Goal: Task Accomplishment & Management: Use online tool/utility

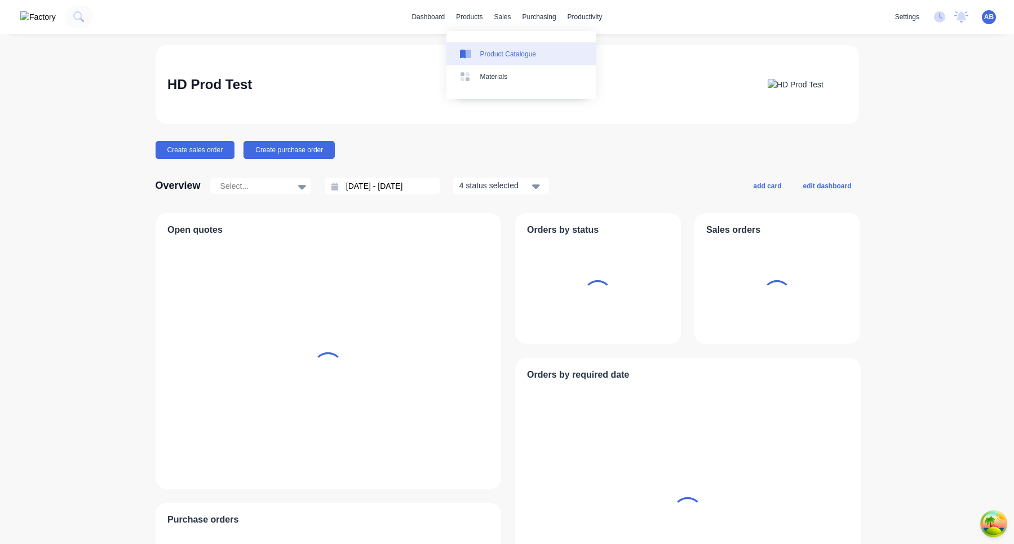
click at [490, 50] on div "Product Catalogue" at bounding box center [508, 54] width 56 height 10
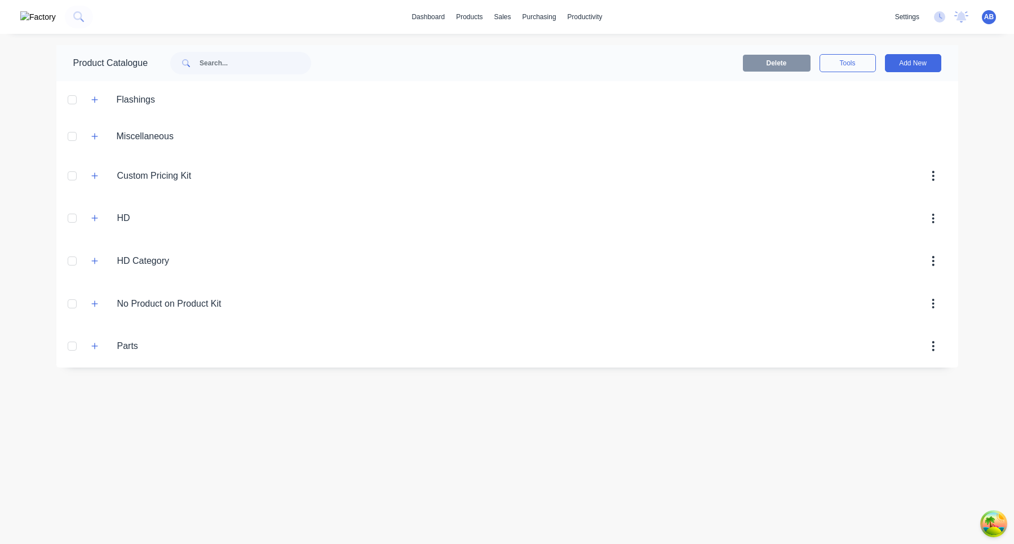
click at [102, 176] on div "Custom.Pricing.Kit Custom Pricing Kit" at bounding box center [170, 176] width 177 height 20
click at [88, 176] on button "button" at bounding box center [95, 175] width 14 height 14
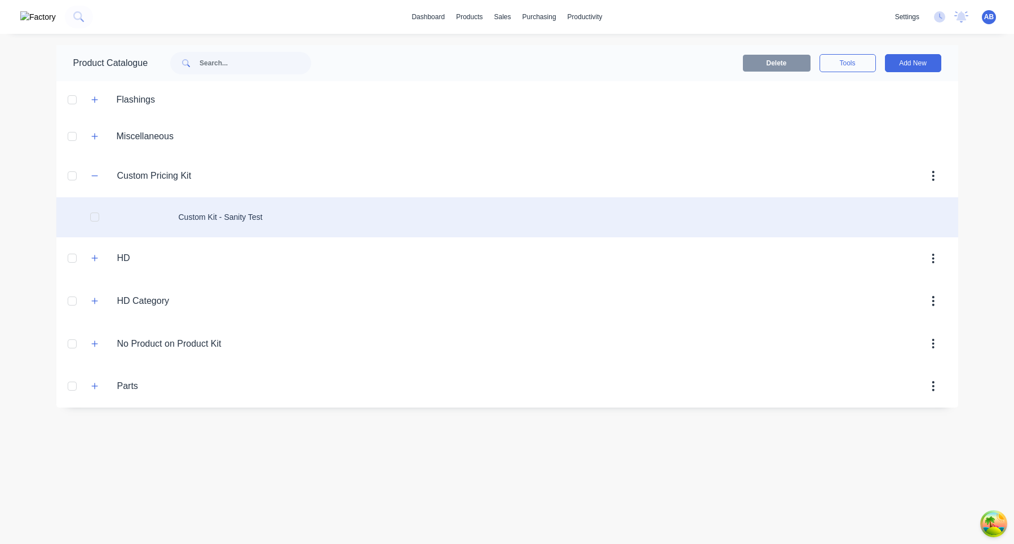
click at [398, 223] on div "Custom Kit - Sanity Test" at bounding box center [506, 217] width 901 height 40
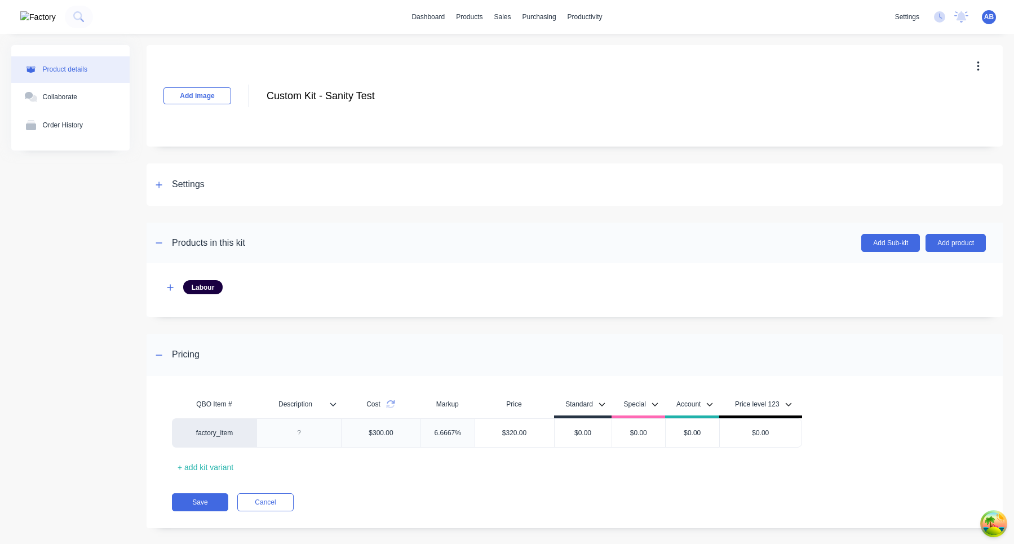
scroll to position [12, 0]
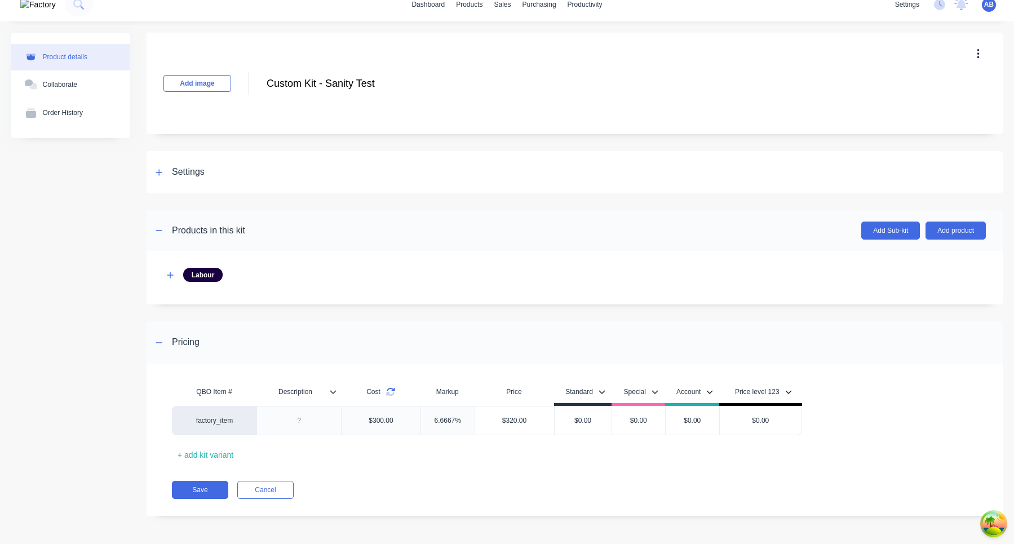
click at [392, 392] on icon at bounding box center [390, 391] width 9 height 9
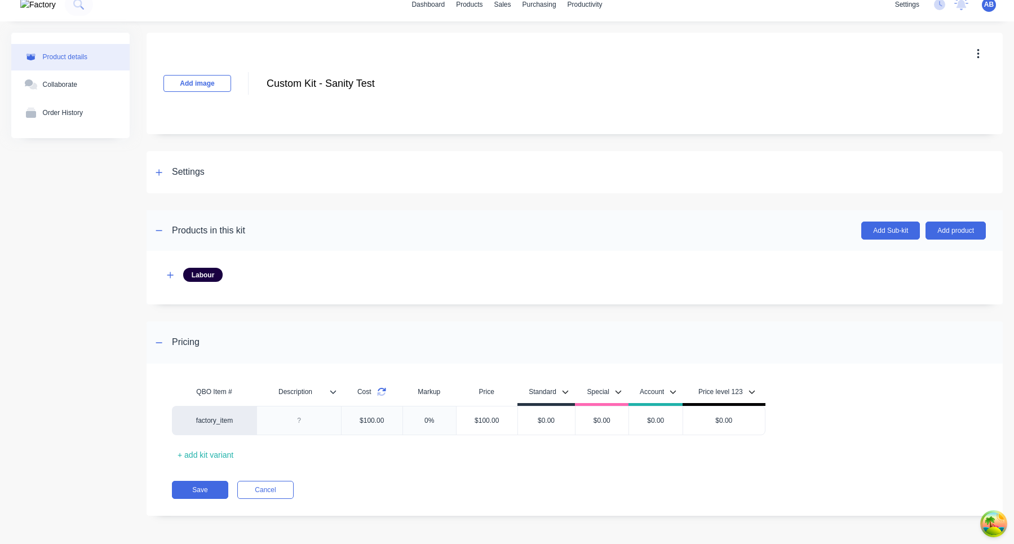
click at [383, 392] on icon at bounding box center [381, 391] width 9 height 9
click at [168, 268] on button "button" at bounding box center [170, 275] width 14 height 14
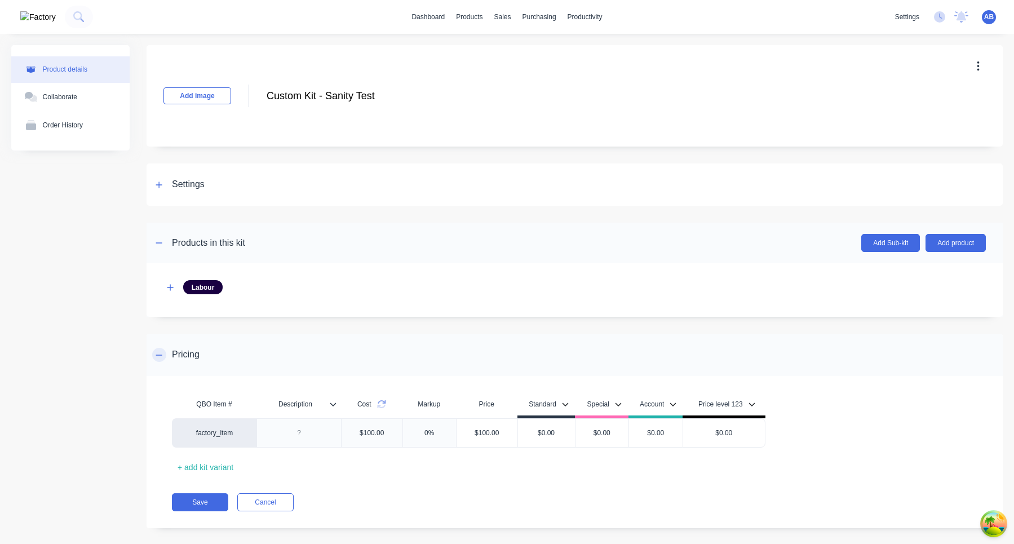
scroll to position [12, 0]
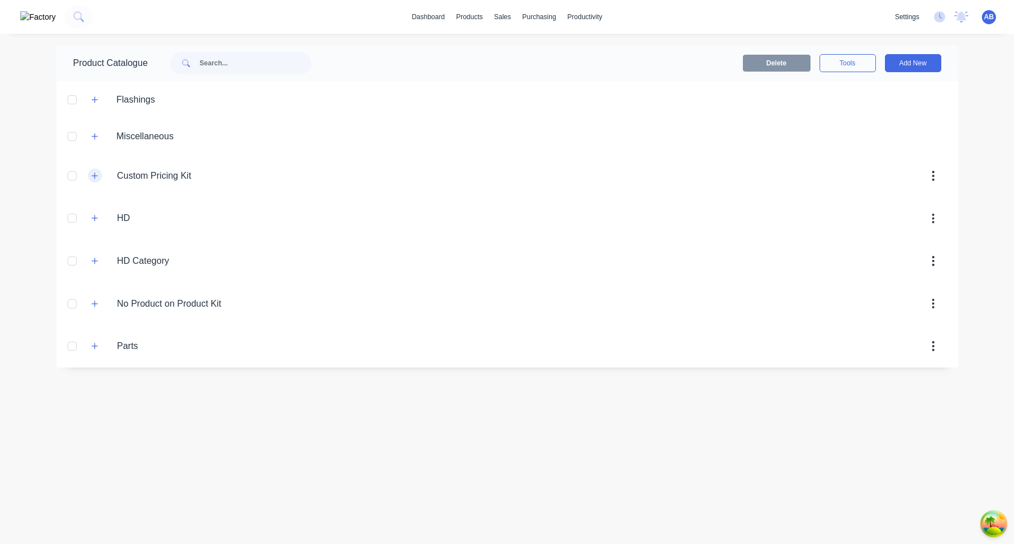
click at [95, 174] on icon "button" at bounding box center [94, 176] width 7 height 8
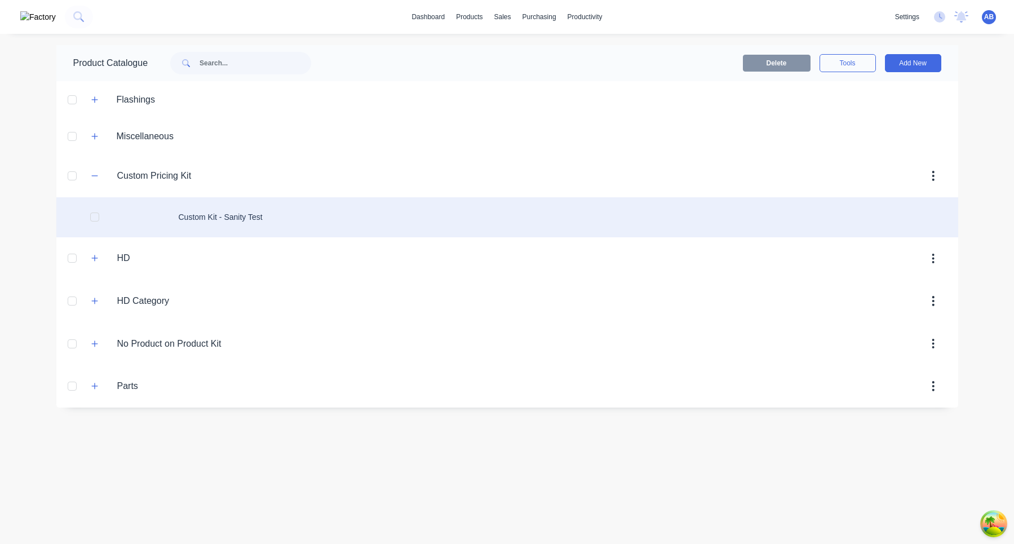
click at [260, 223] on div "Custom Kit - Sanity Test" at bounding box center [506, 217] width 901 height 40
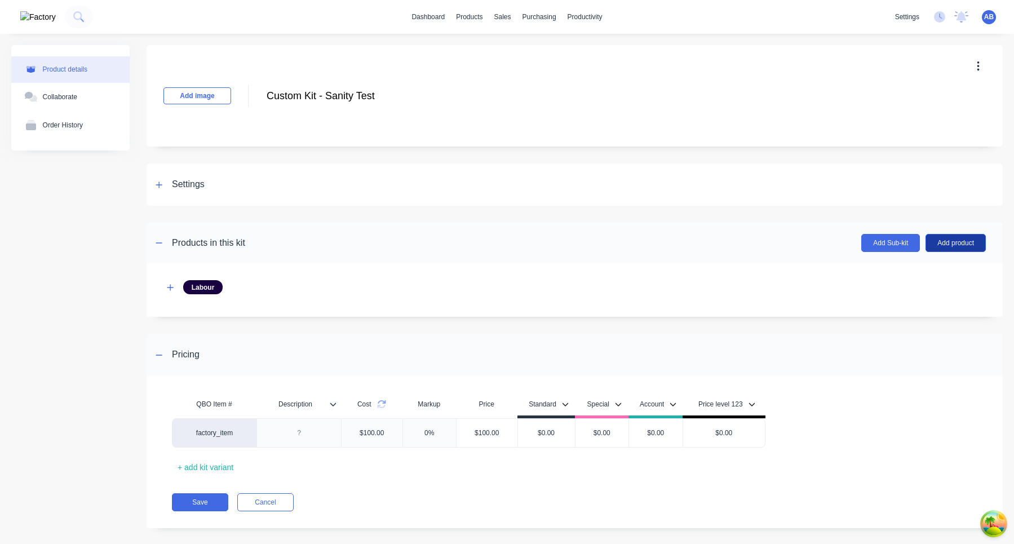
click at [961, 239] on button "Add product" at bounding box center [955, 243] width 60 height 18
click at [934, 299] on div "Labour" at bounding box center [932, 294] width 87 height 16
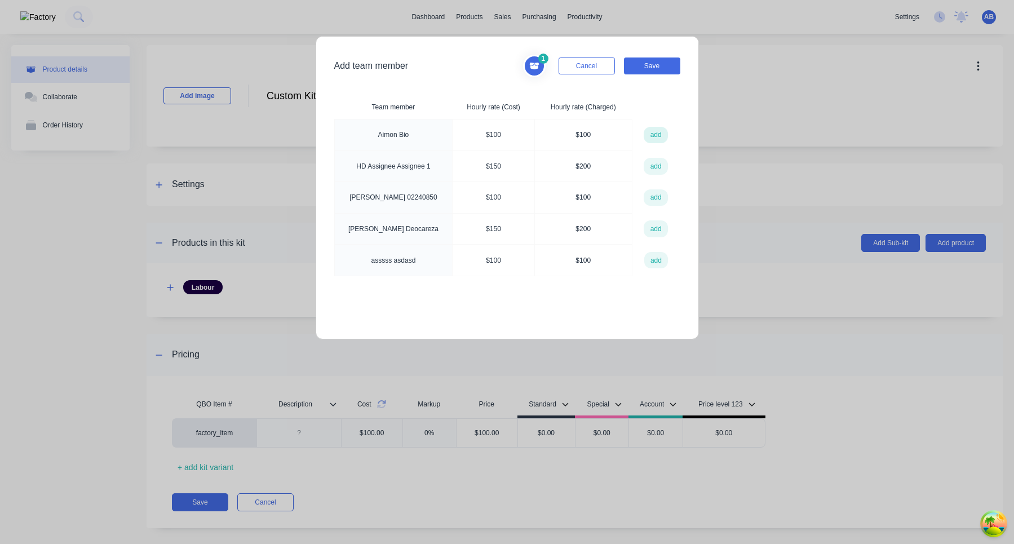
click at [658, 135] on button "add" at bounding box center [655, 135] width 24 height 17
click at [657, 62] on button "Save" at bounding box center [652, 65] width 56 height 17
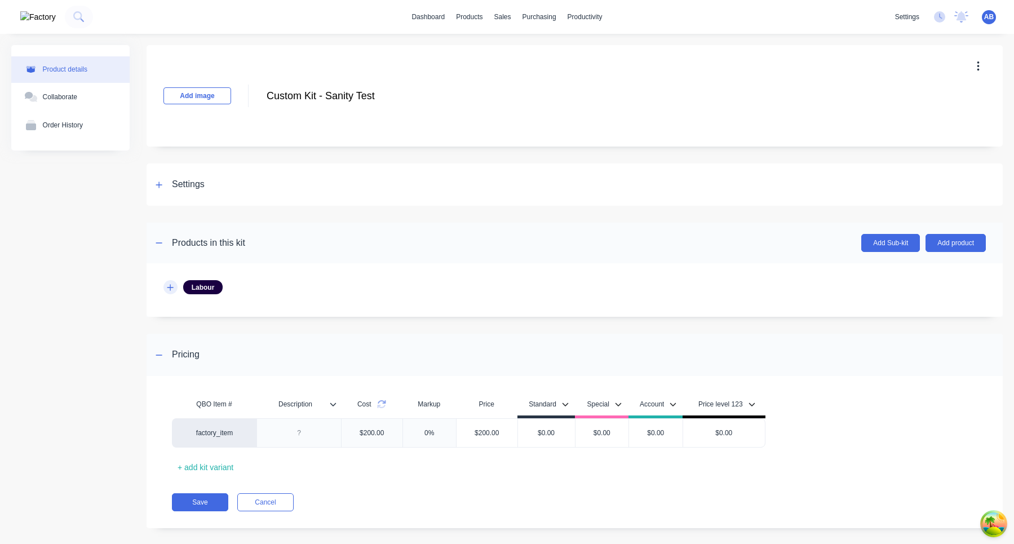
click at [172, 288] on icon "button" at bounding box center [170, 287] width 7 height 8
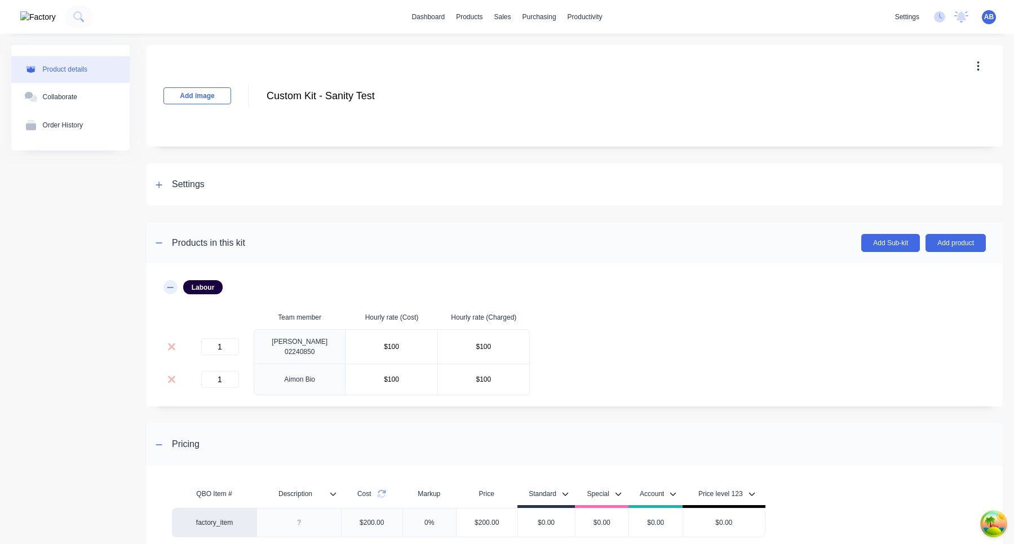
click at [172, 287] on icon "button" at bounding box center [170, 287] width 7 height 8
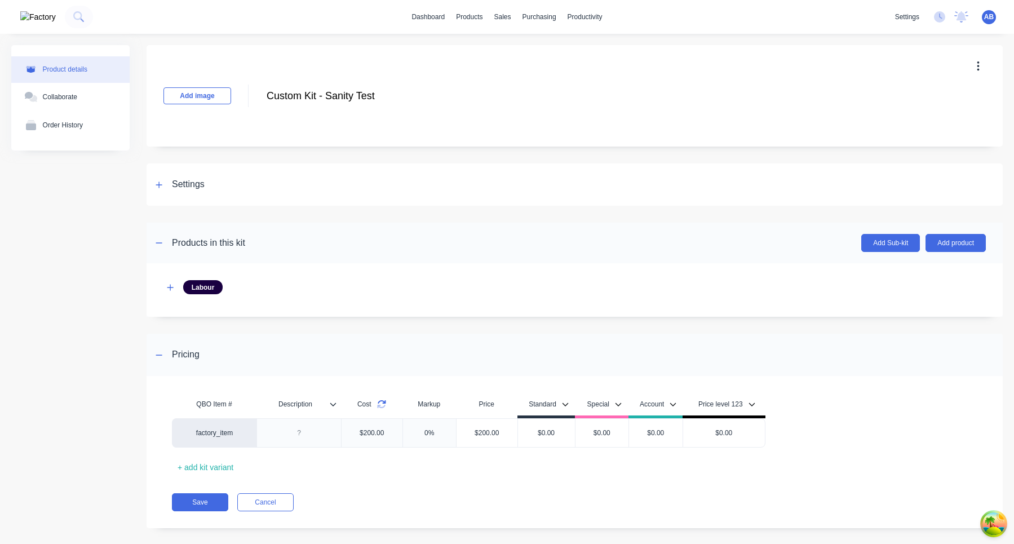
click at [386, 406] on icon at bounding box center [381, 403] width 9 height 9
click at [384, 405] on icon at bounding box center [381, 403] width 9 height 9
click at [160, 185] on icon at bounding box center [159, 185] width 7 height 8
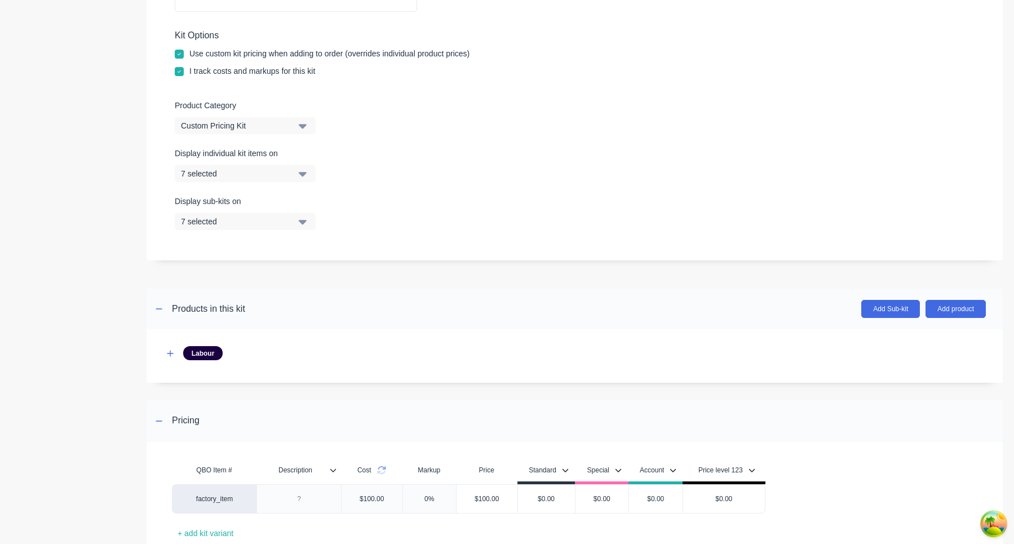
scroll to position [336, 0]
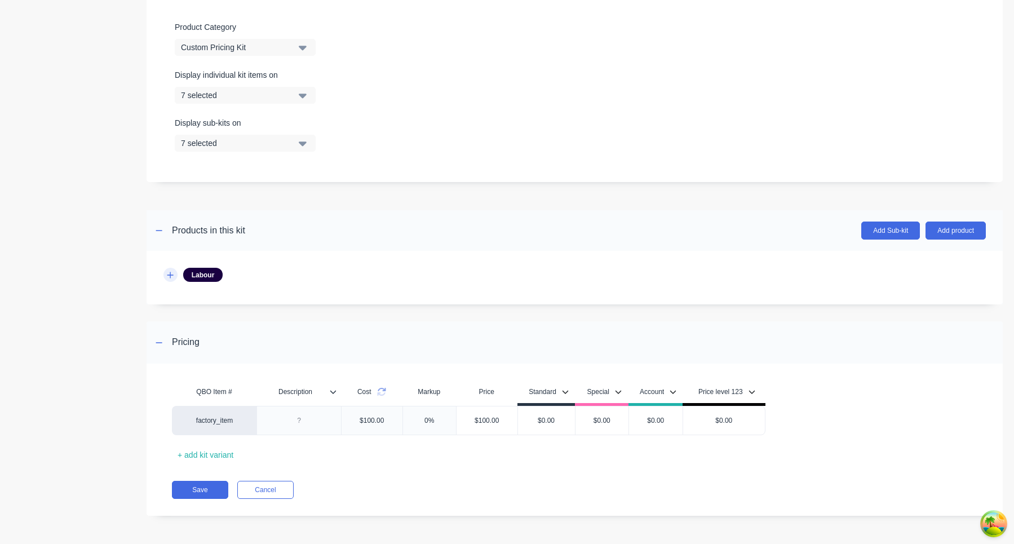
click at [171, 279] on button "button" at bounding box center [170, 275] width 14 height 14
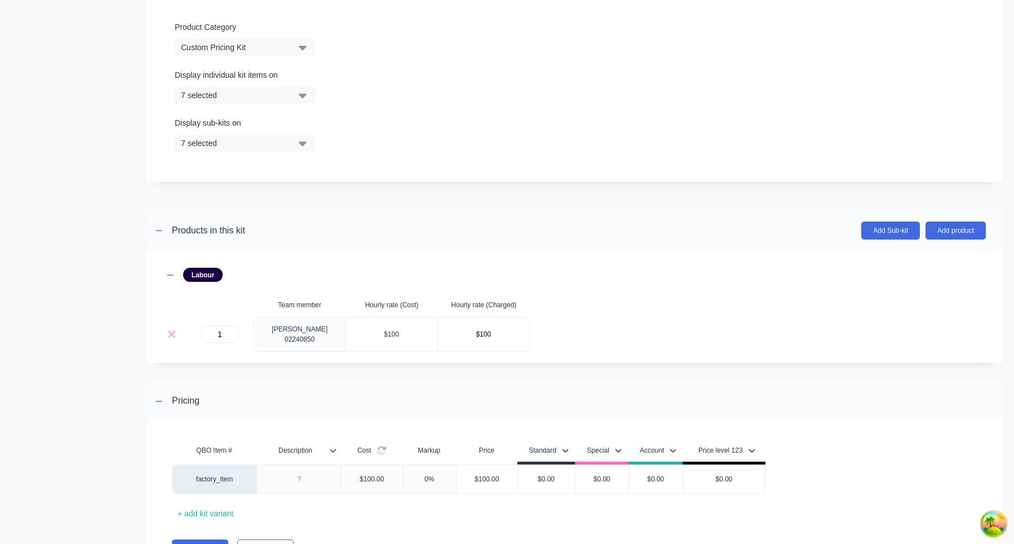
click at [379, 331] on input "$100" at bounding box center [390, 334] width 91 height 17
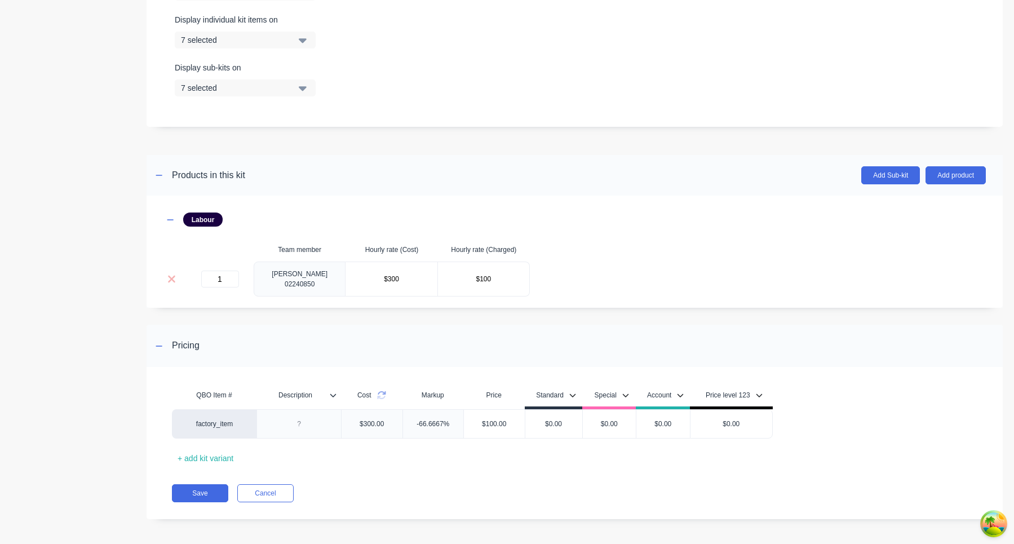
click at [458, 314] on div "Add image Custom Kit - Sanity Test Custom Kit - Sanity Test Enter kit name Sett…" at bounding box center [574, 94] width 856 height 882
click at [374, 281] on input "$300" at bounding box center [390, 278] width 91 height 17
type input "$200"
click at [391, 310] on div "Add image Custom Kit - Sanity Test Custom Kit - Sanity Test Enter kit name Sett…" at bounding box center [574, 94] width 856 height 882
click at [478, 278] on input "$100" at bounding box center [483, 278] width 91 height 17
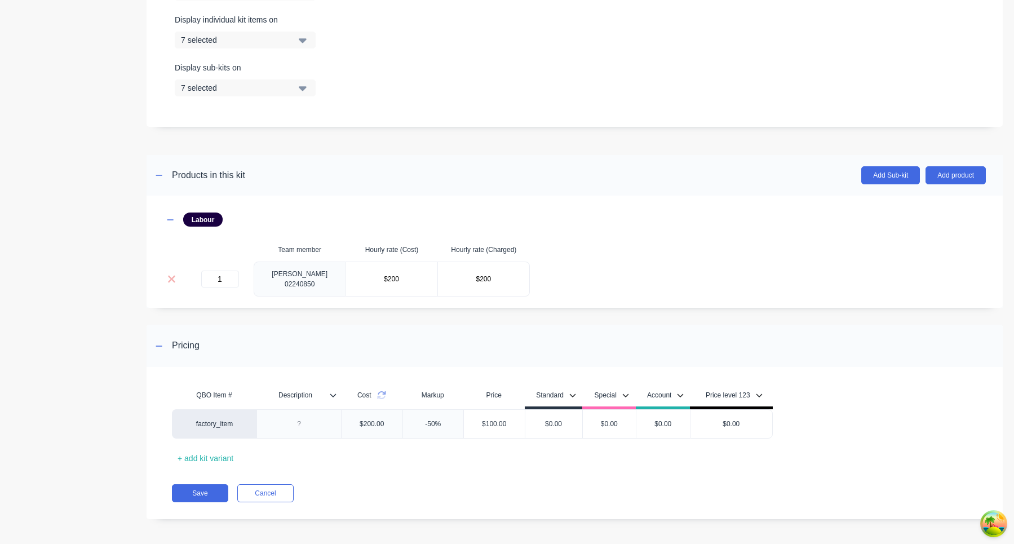
click at [497, 301] on div "Labour Team member Hourly rate (Cost) Hourly rate (Charged) 1 Harry 02240850 $2…" at bounding box center [574, 252] width 856 height 112
click at [477, 276] on input "$200" at bounding box center [483, 278] width 91 height 17
type input "$300"
click at [494, 307] on div "Add image Custom Kit - Sanity Test Custom Kit - Sanity Test Enter kit name Sett…" at bounding box center [574, 94] width 856 height 882
click at [375, 278] on input "$200" at bounding box center [390, 278] width 91 height 17
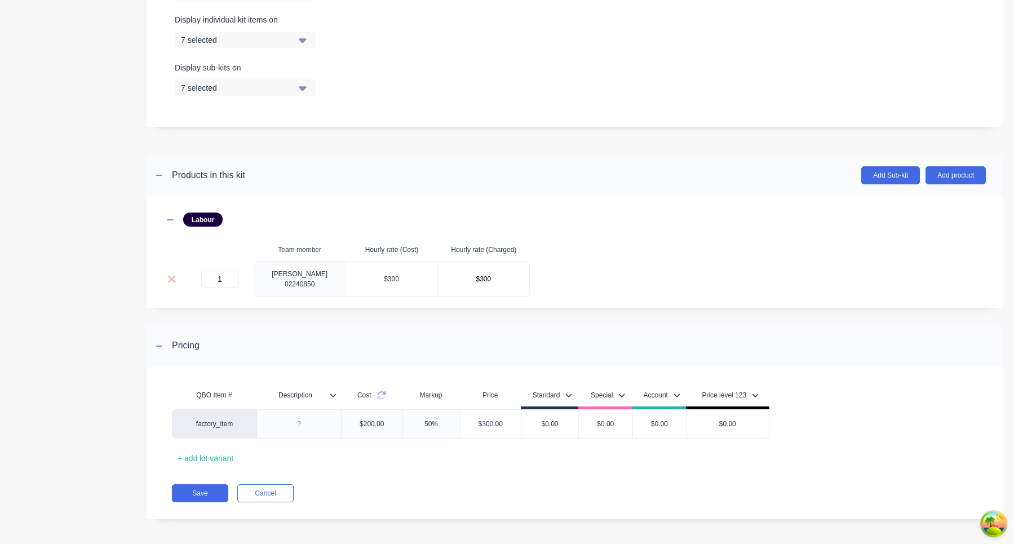
type input "$300"
click at [408, 300] on div "Labour Team member Hourly rate (Cost) Hourly rate (Charged) 1 Harry 02240850 $3…" at bounding box center [574, 252] width 856 height 112
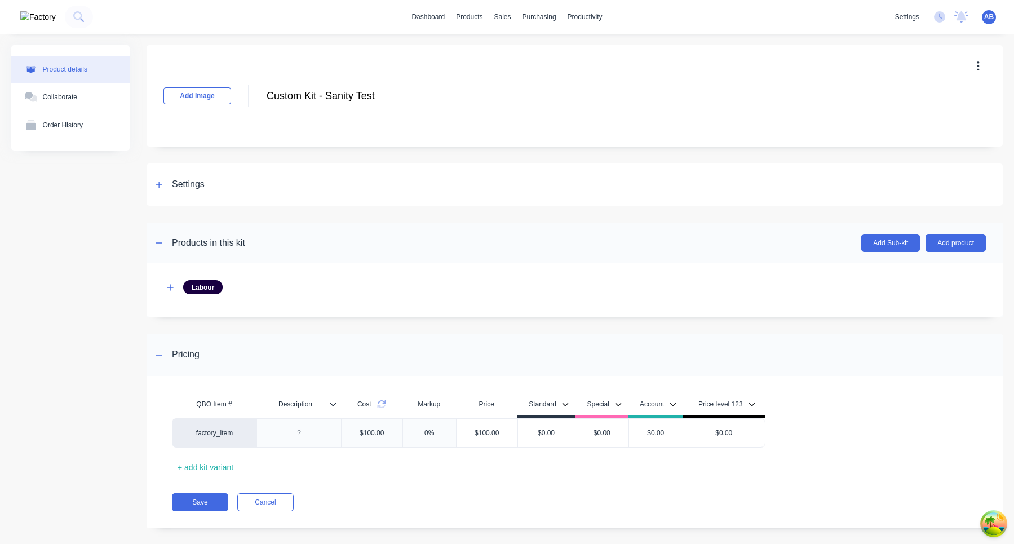
scroll to position [12, 0]
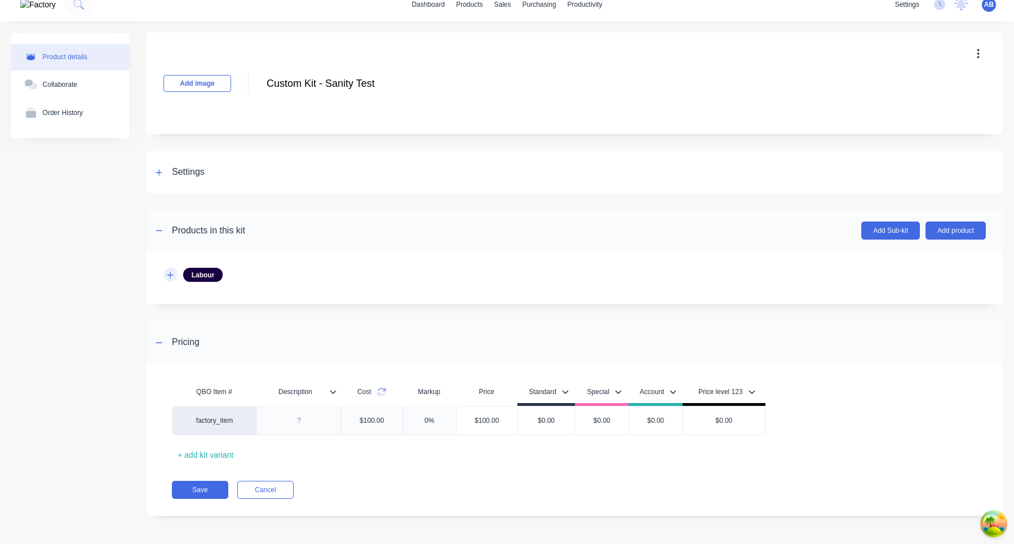
click at [172, 276] on icon "button" at bounding box center [170, 275] width 7 height 8
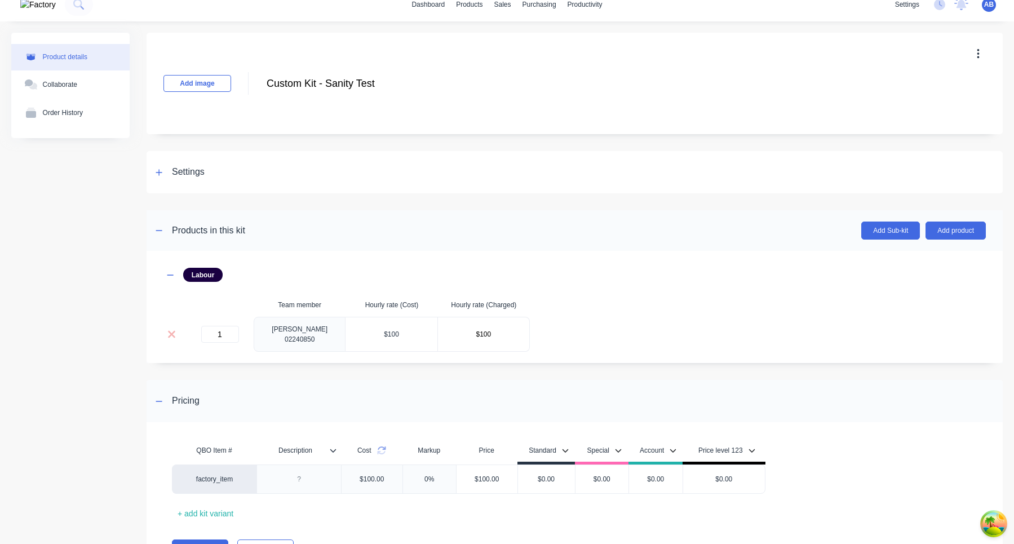
click at [376, 332] on input "$100" at bounding box center [390, 334] width 91 height 17
click at [511, 401] on div "Pricing" at bounding box center [574, 401] width 856 height 42
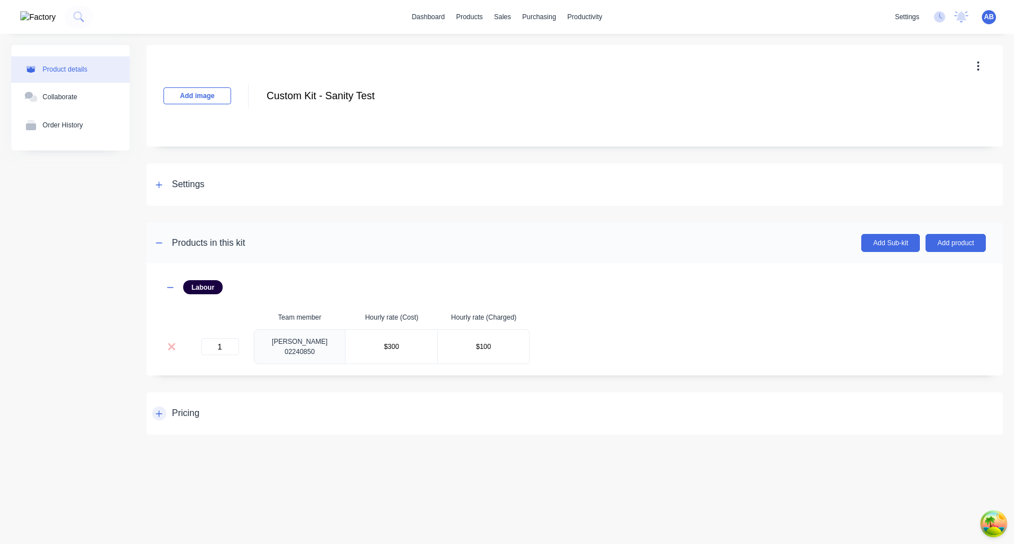
scroll to position [0, 0]
click at [558, 310] on div "Labour Team member Hourly rate (Cost) Hourly rate (Charged) 1 Harry 02240850 $3…" at bounding box center [574, 322] width 822 height 84
click at [161, 406] on div at bounding box center [159, 413] width 14 height 14
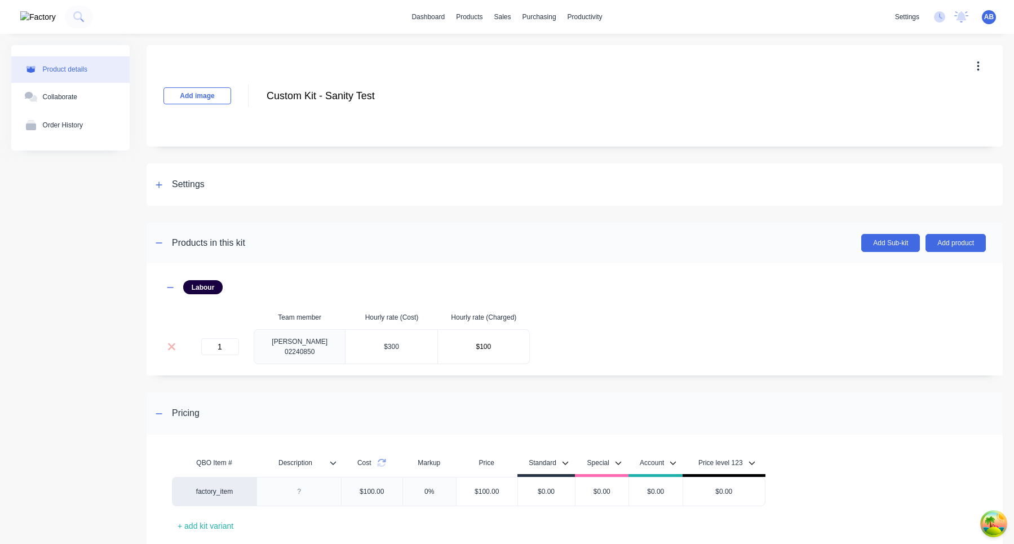
click at [376, 344] on input "$300" at bounding box center [390, 346] width 91 height 17
type input "$400"
click at [409, 385] on div "Add image Custom Kit - Sanity Test Custom Kit - Sanity Test Enter kit name Sett…" at bounding box center [574, 324] width 856 height 558
click at [478, 345] on input "$100" at bounding box center [483, 346] width 91 height 17
type input "$300"
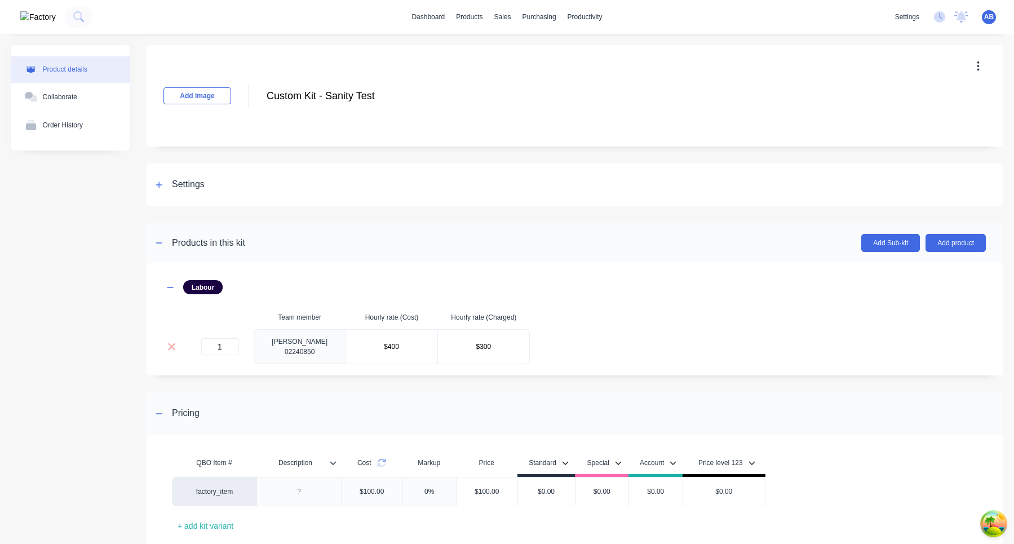
click at [528, 381] on div "Add image Custom Kit - Sanity Test Custom Kit - Sanity Test Enter kit name Sett…" at bounding box center [574, 324] width 856 height 558
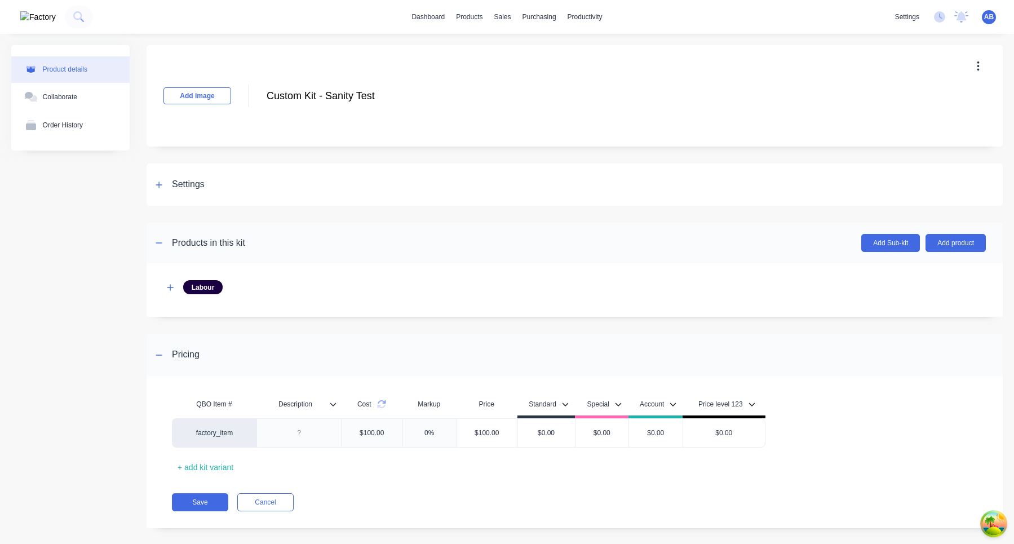
scroll to position [12, 0]
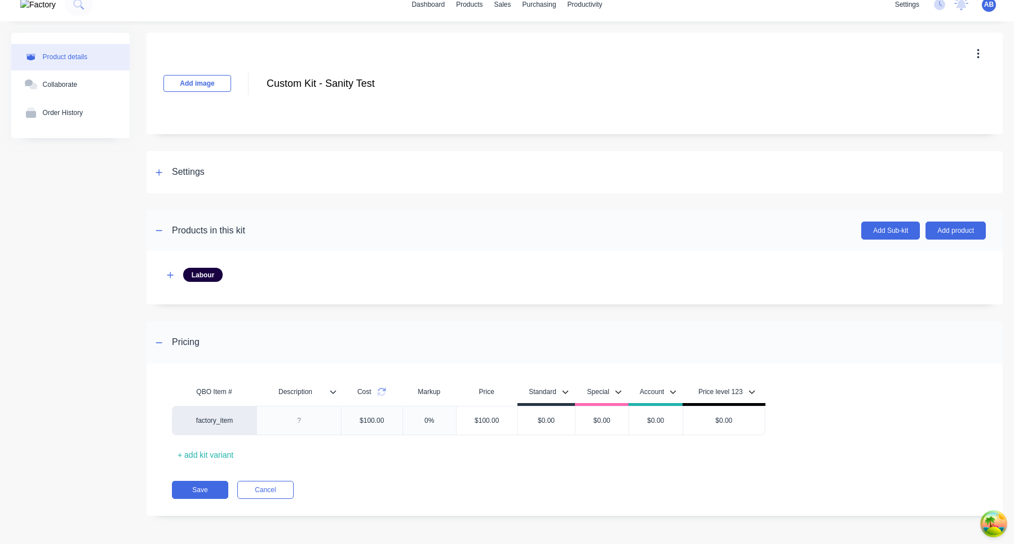
click at [177, 272] on div at bounding box center [170, 275] width 14 height 14
click at [175, 273] on button "button" at bounding box center [170, 275] width 14 height 14
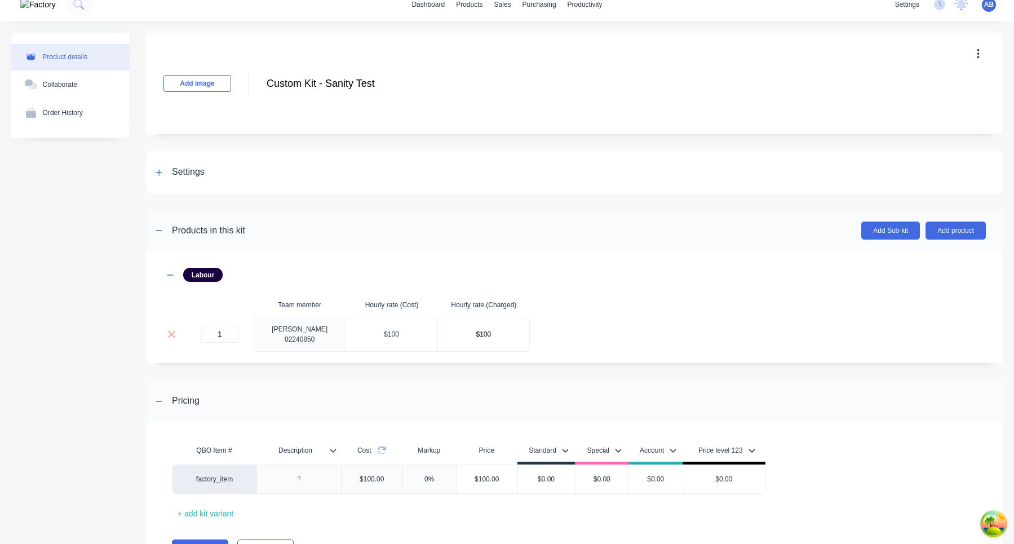
click at [373, 330] on input "$100" at bounding box center [390, 334] width 91 height 17
type input "$300"
click at [472, 366] on div "Add image Custom Kit - Sanity Test Custom Kit - Sanity Test Enter kit name Sett…" at bounding box center [574, 312] width 856 height 558
click at [477, 331] on input "$100" at bounding box center [483, 334] width 91 height 17
click at [551, 380] on div "Pricing" at bounding box center [574, 401] width 856 height 42
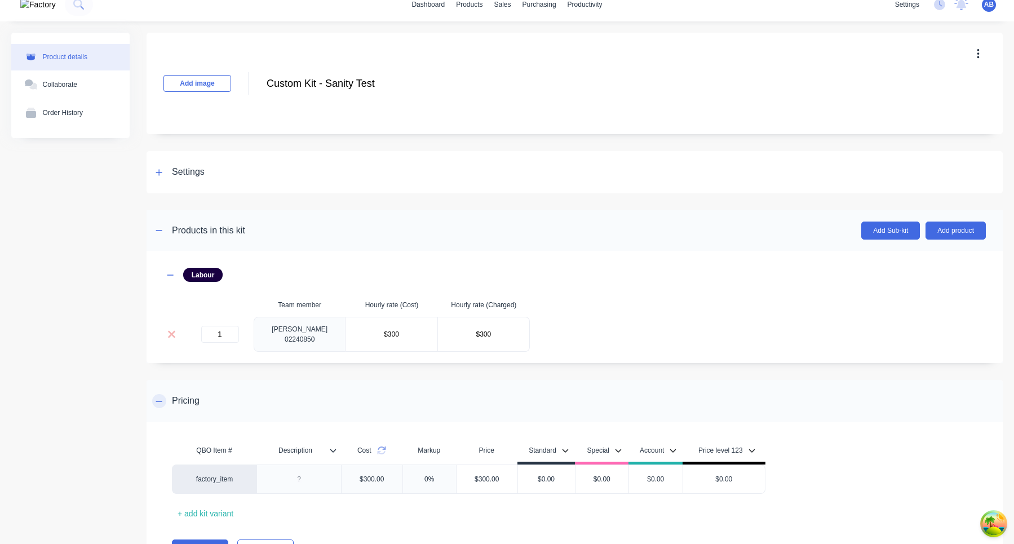
scroll to position [0, 0]
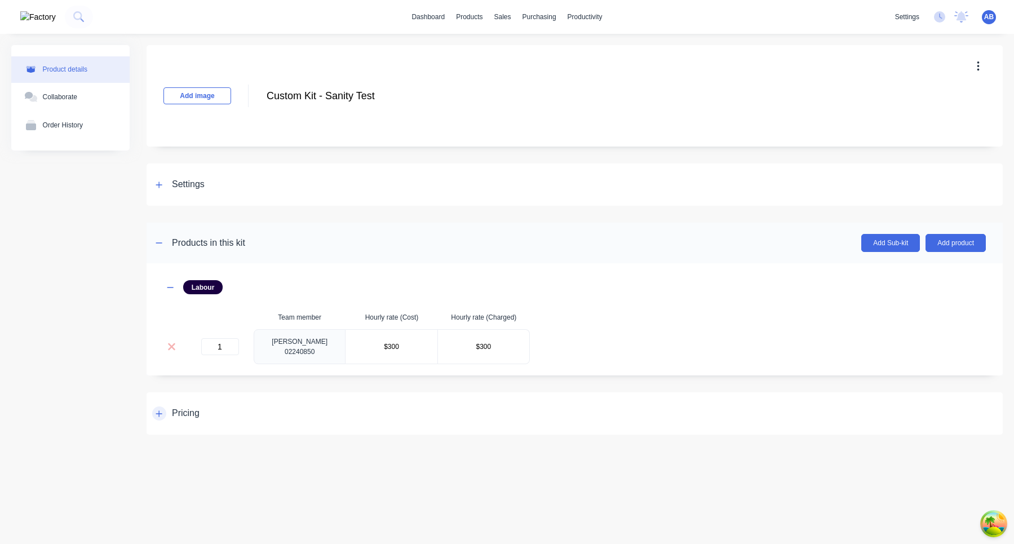
click at [167, 410] on div "Pricing" at bounding box center [175, 413] width 47 height 14
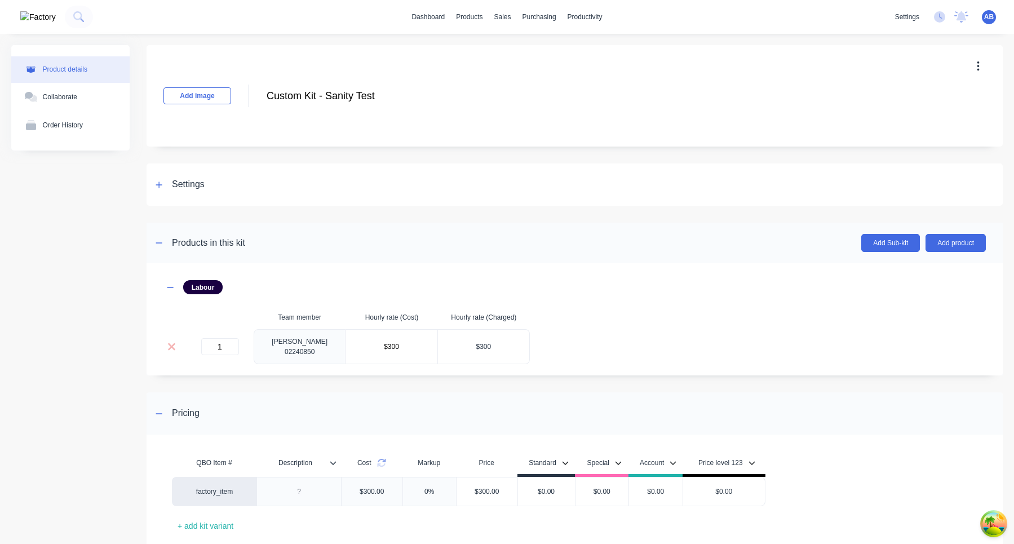
click at [477, 345] on input "$300" at bounding box center [483, 346] width 91 height 17
type input "$200"
click at [529, 371] on div "Labour Team member Hourly rate (Cost) Hourly rate (Charged) 1 Harry 02240850 $3…" at bounding box center [574, 319] width 856 height 112
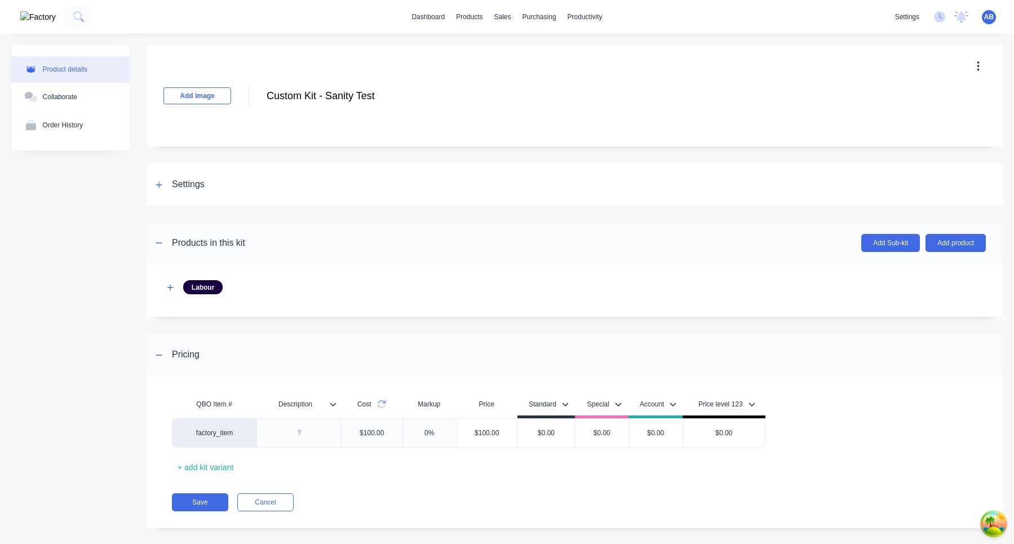
click at [178, 290] on div "Labour" at bounding box center [574, 287] width 822 height 14
click at [171, 291] on icon "button" at bounding box center [170, 287] width 7 height 8
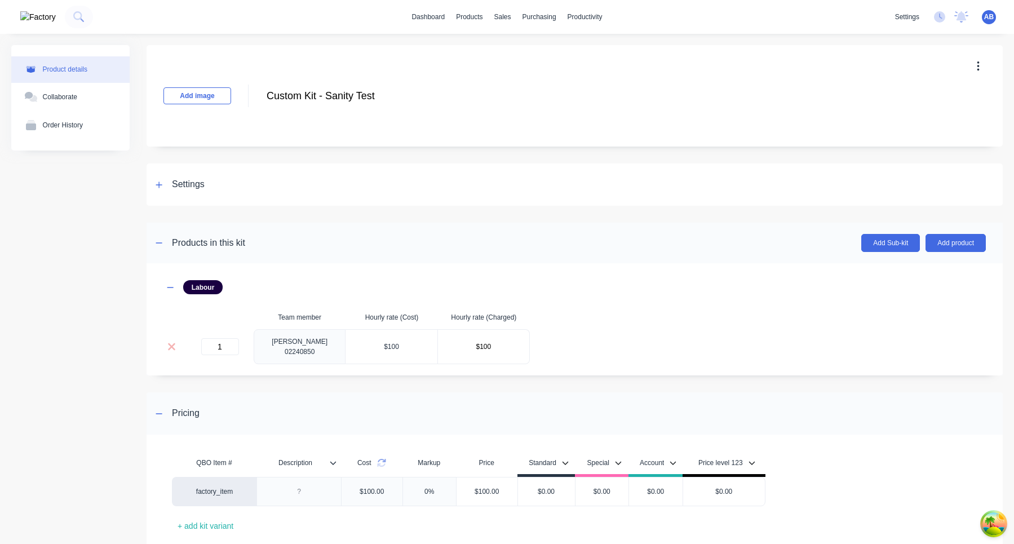
click at [374, 345] on input "$100" at bounding box center [390, 346] width 91 height 17
type input "$200"
click at [430, 381] on div "Add image Custom Kit - Sanity Test Custom Kit - Sanity Test Enter kit name Sett…" at bounding box center [574, 324] width 856 height 558
click at [479, 345] on input "$100" at bounding box center [483, 346] width 91 height 17
type input "$300"
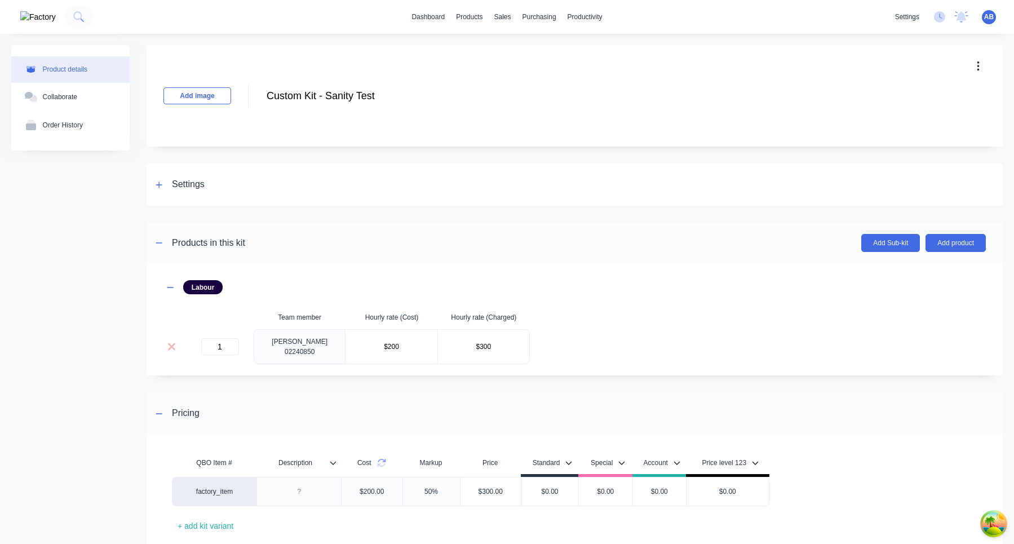
click at [568, 359] on div "Labour Team member Hourly rate (Cost) Hourly rate (Charged) 1 Harry 02240850 $2…" at bounding box center [574, 322] width 822 height 84
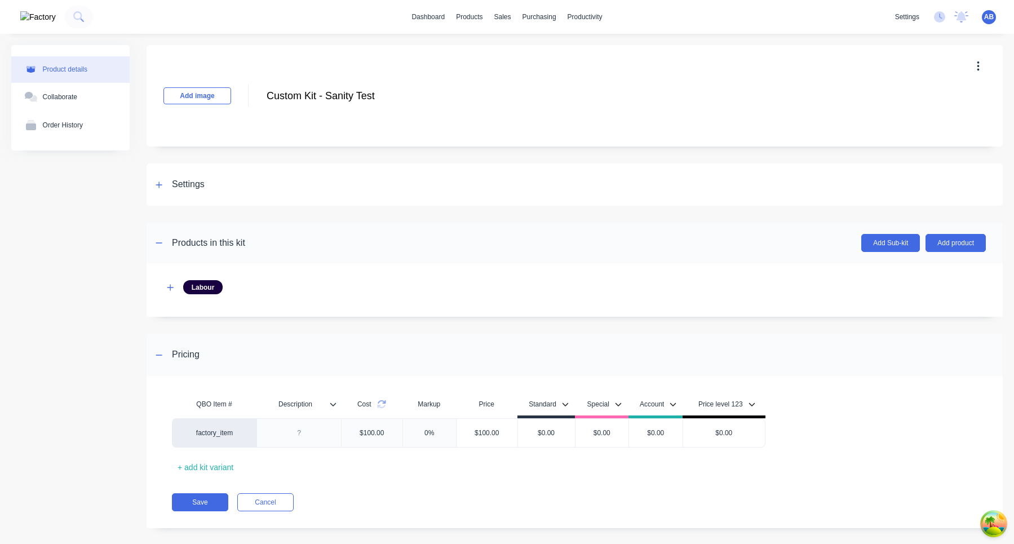
scroll to position [12, 0]
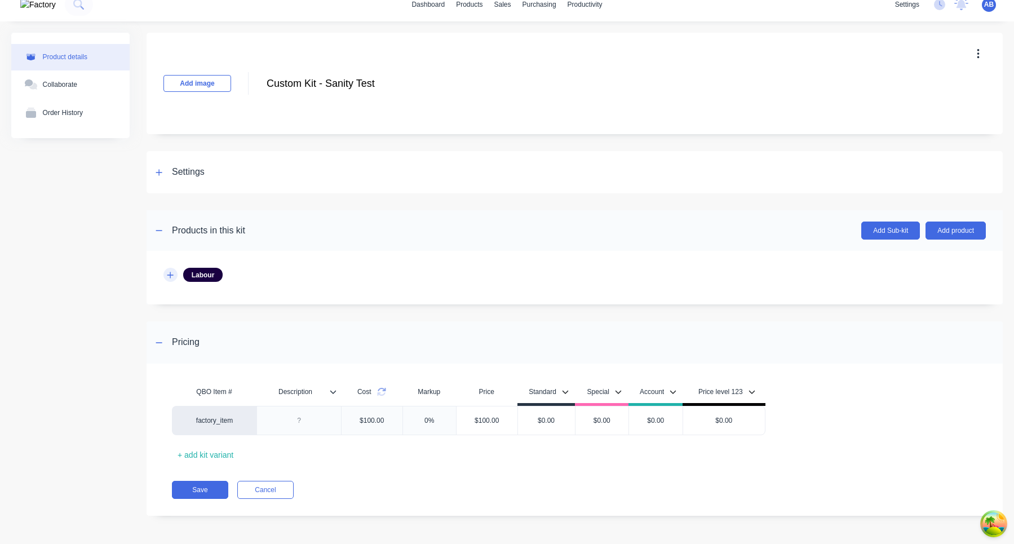
click at [172, 275] on icon "button" at bounding box center [170, 275] width 7 height 8
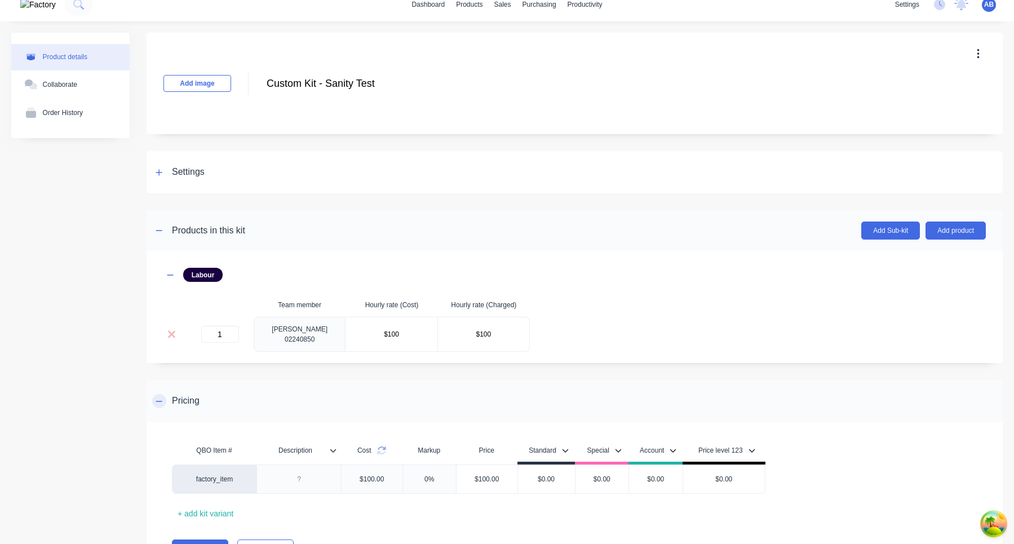
scroll to position [68, 0]
